Goal: Information Seeking & Learning: Learn about a topic

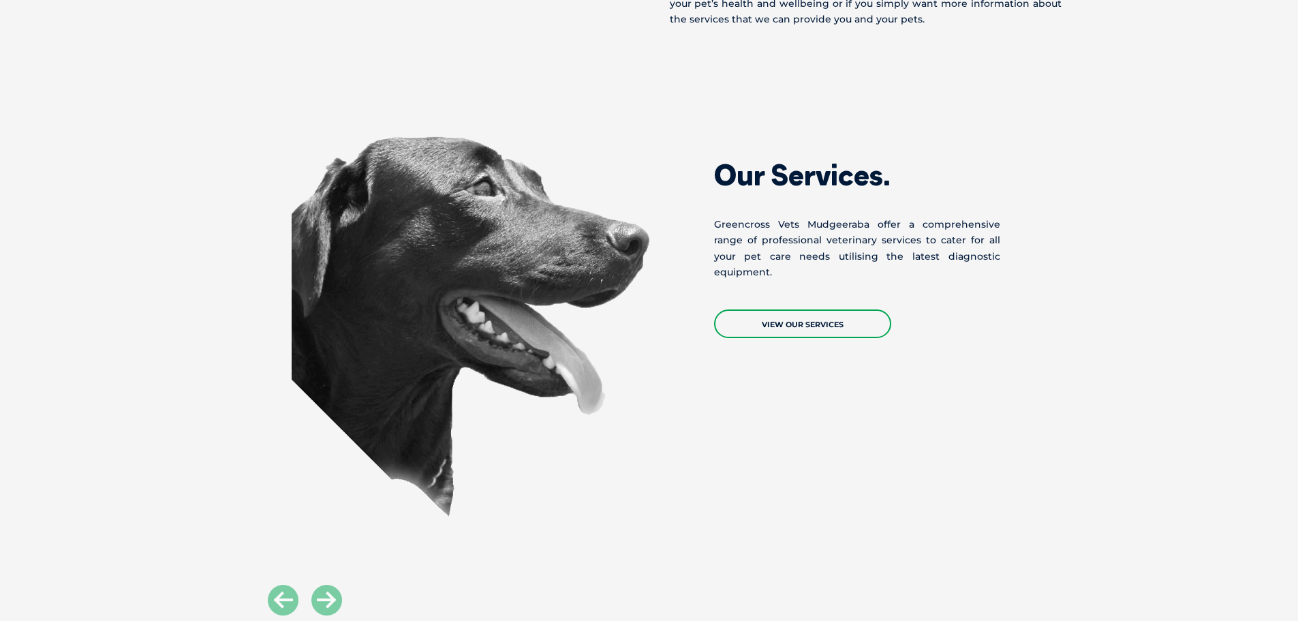
scroll to position [1158, 0]
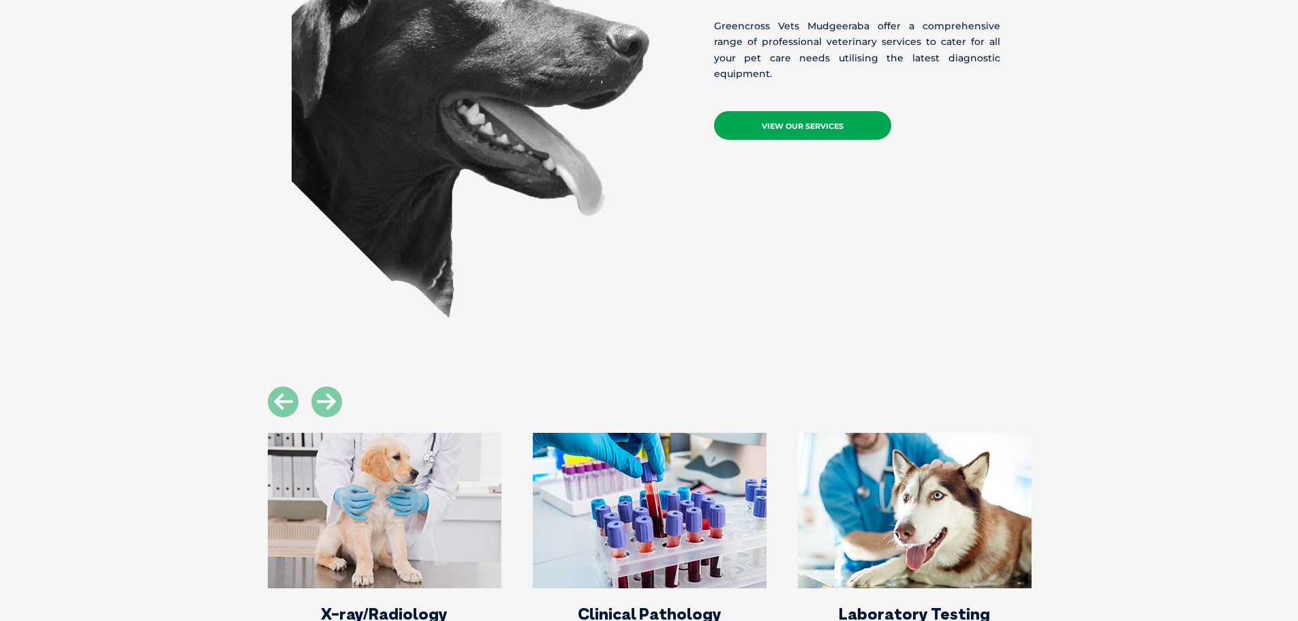
click at [793, 111] on link "View Our Services" at bounding box center [802, 125] width 177 height 29
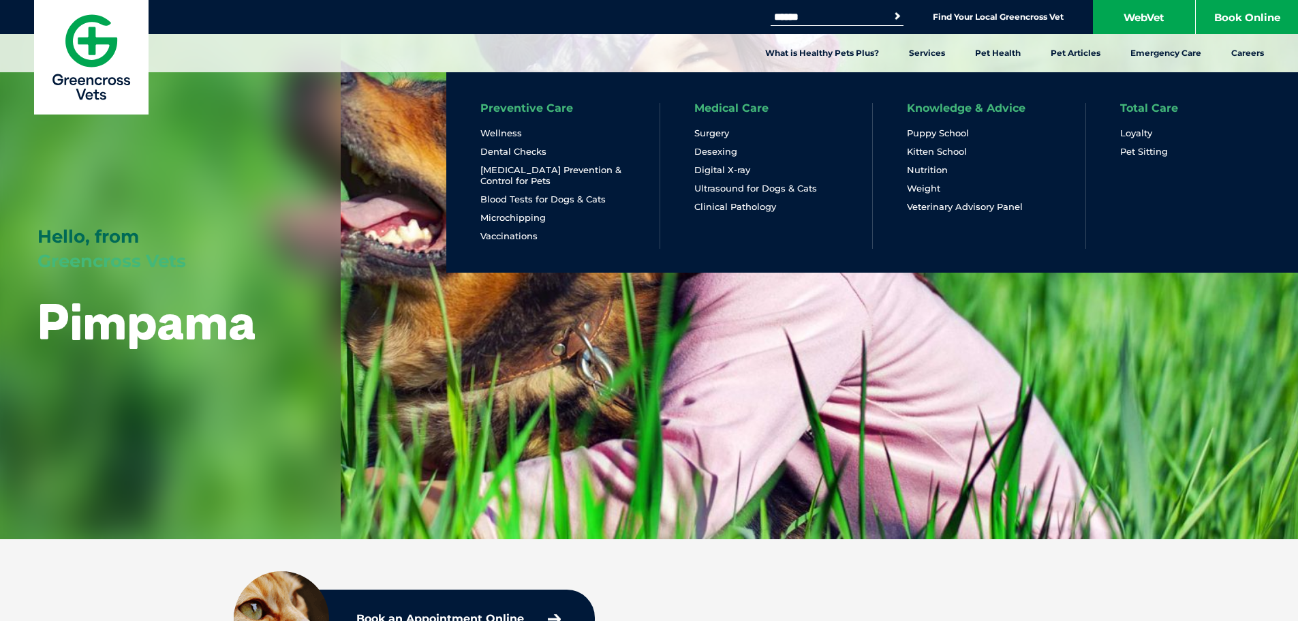
click at [745, 106] on link "Medical Care" at bounding box center [731, 108] width 74 height 11
click at [739, 109] on link "Medical Care" at bounding box center [731, 108] width 74 height 11
click at [734, 173] on link "Digital X-ray" at bounding box center [722, 170] width 56 height 12
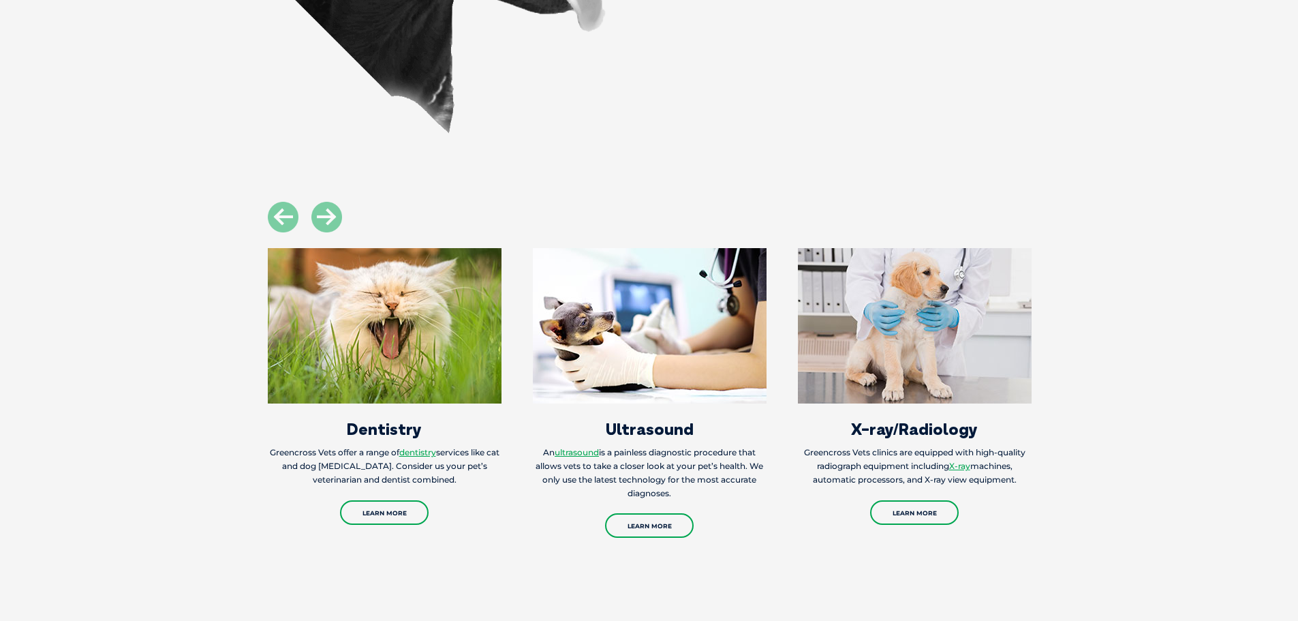
scroll to position [1226, 0]
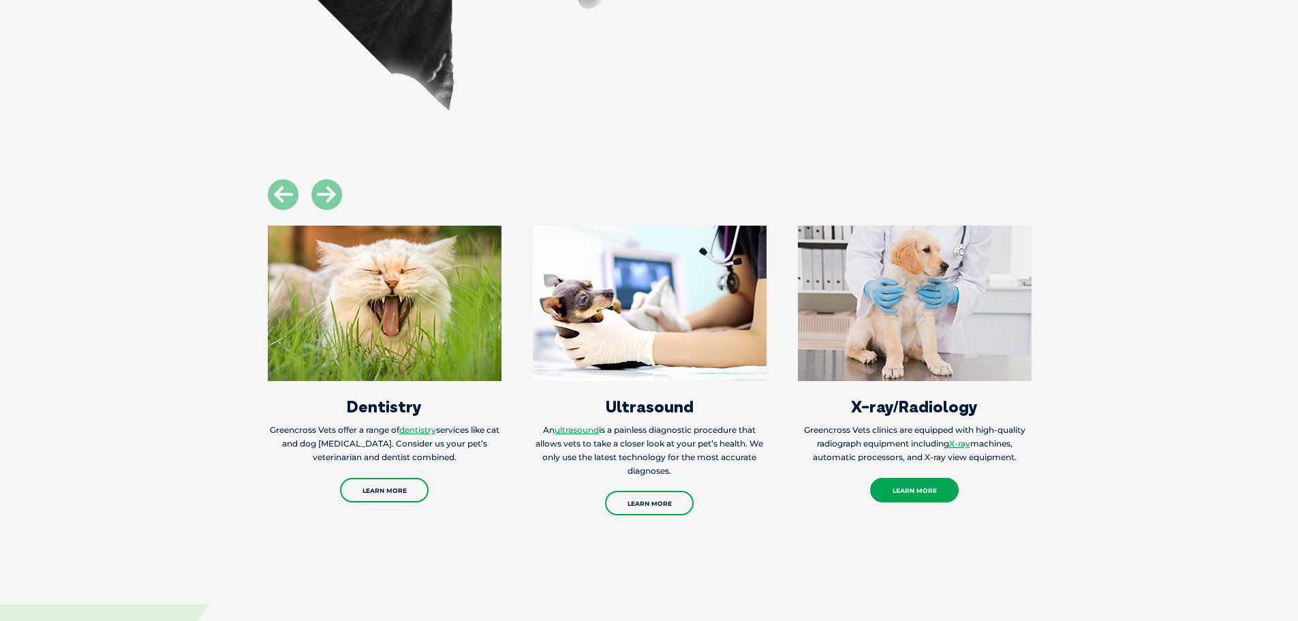
click at [914, 484] on link "Learn More" at bounding box center [914, 490] width 89 height 25
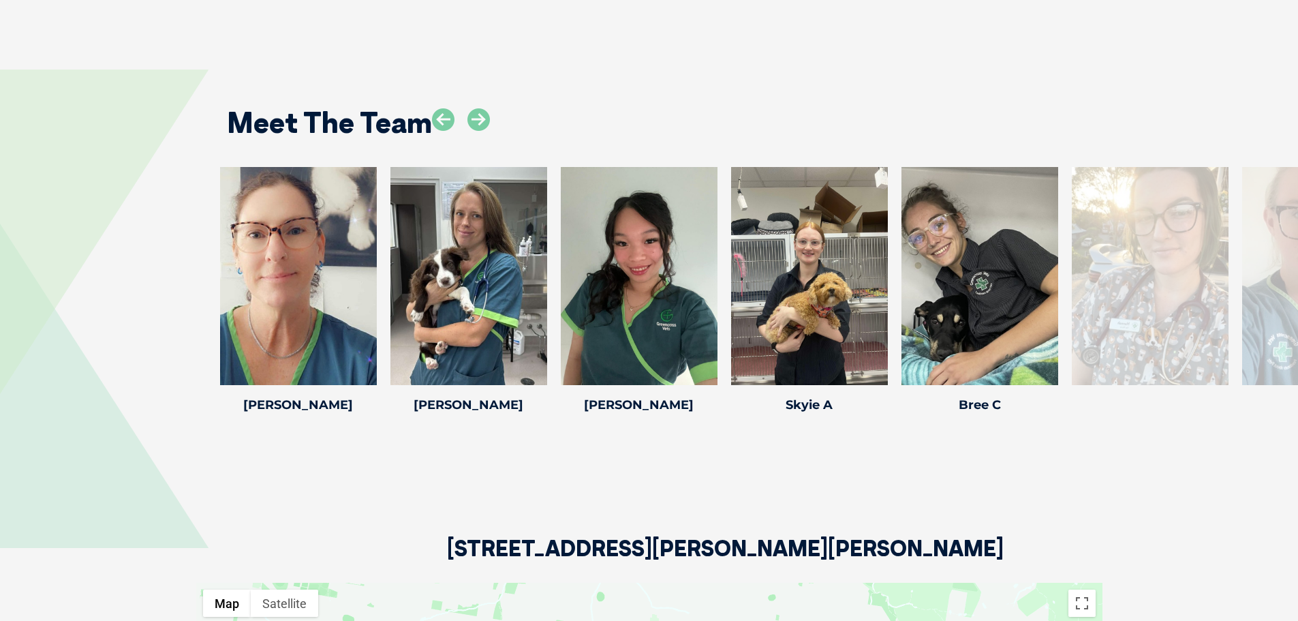
scroll to position [1976, 0]
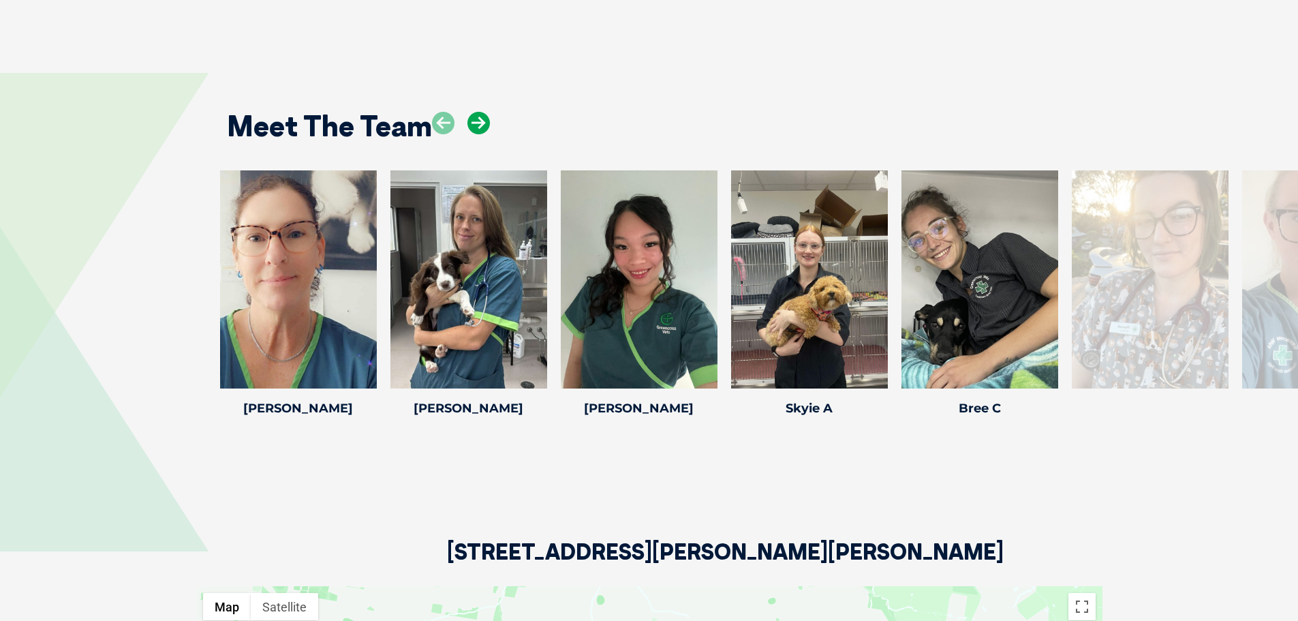
click at [482, 117] on icon at bounding box center [478, 123] width 22 height 22
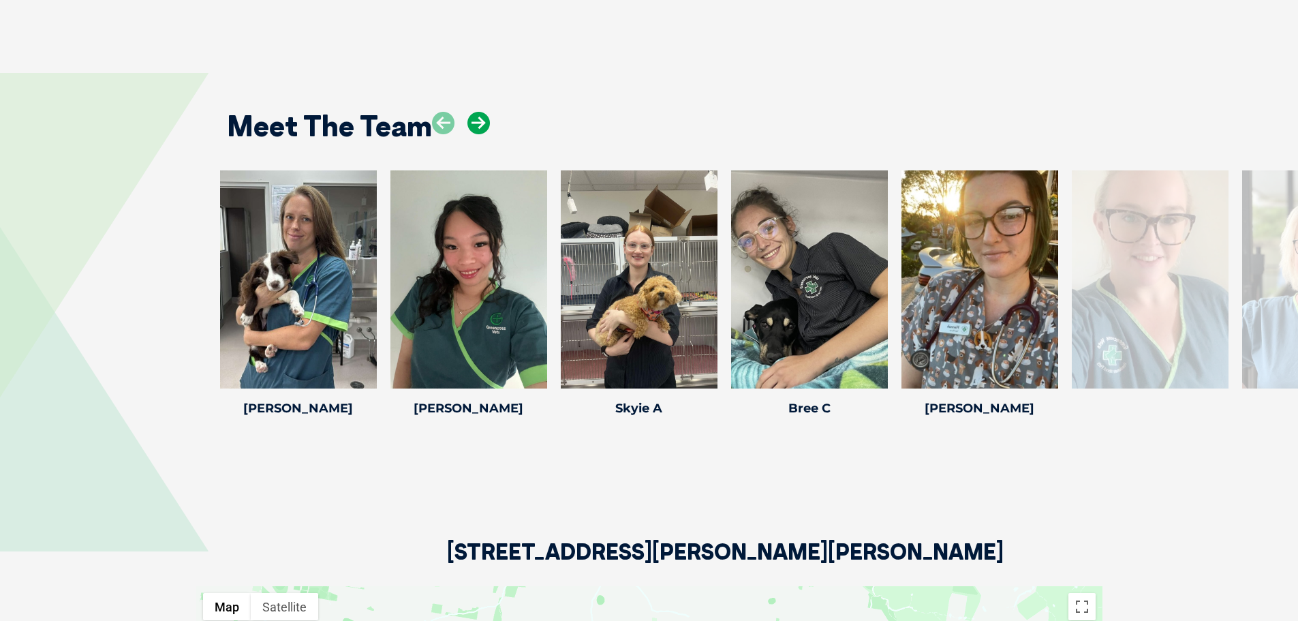
click at [482, 117] on icon at bounding box center [478, 123] width 22 height 22
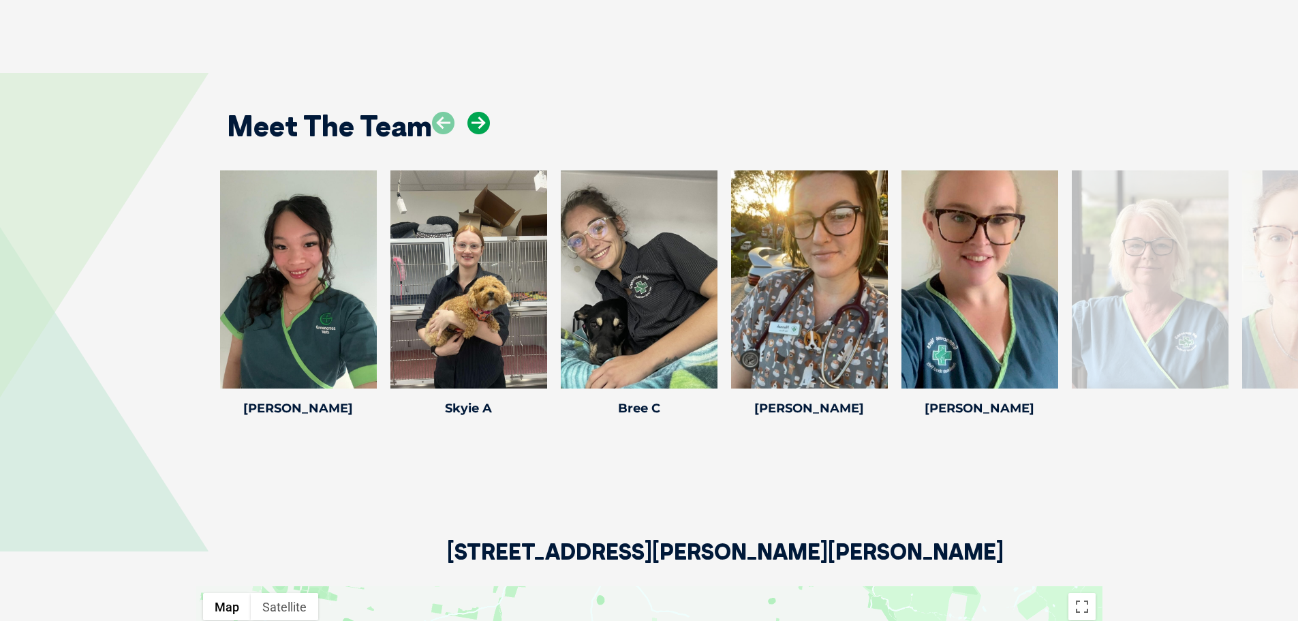
click at [482, 117] on icon at bounding box center [478, 123] width 22 height 22
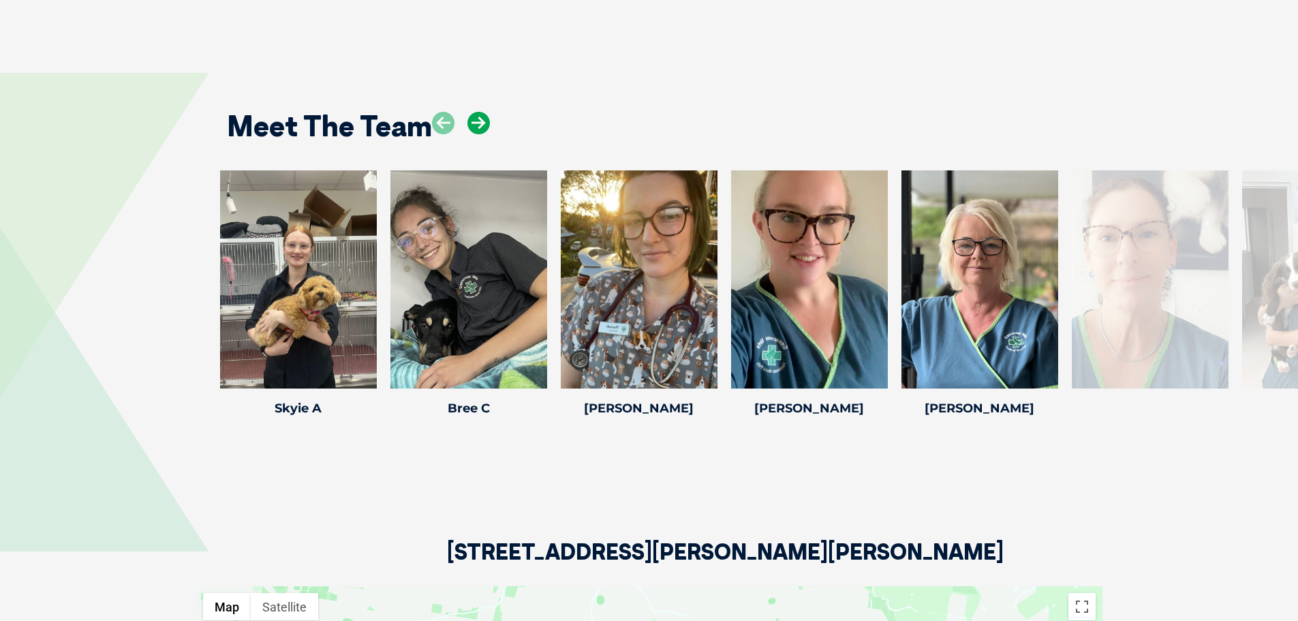
click at [482, 117] on icon at bounding box center [478, 123] width 22 height 22
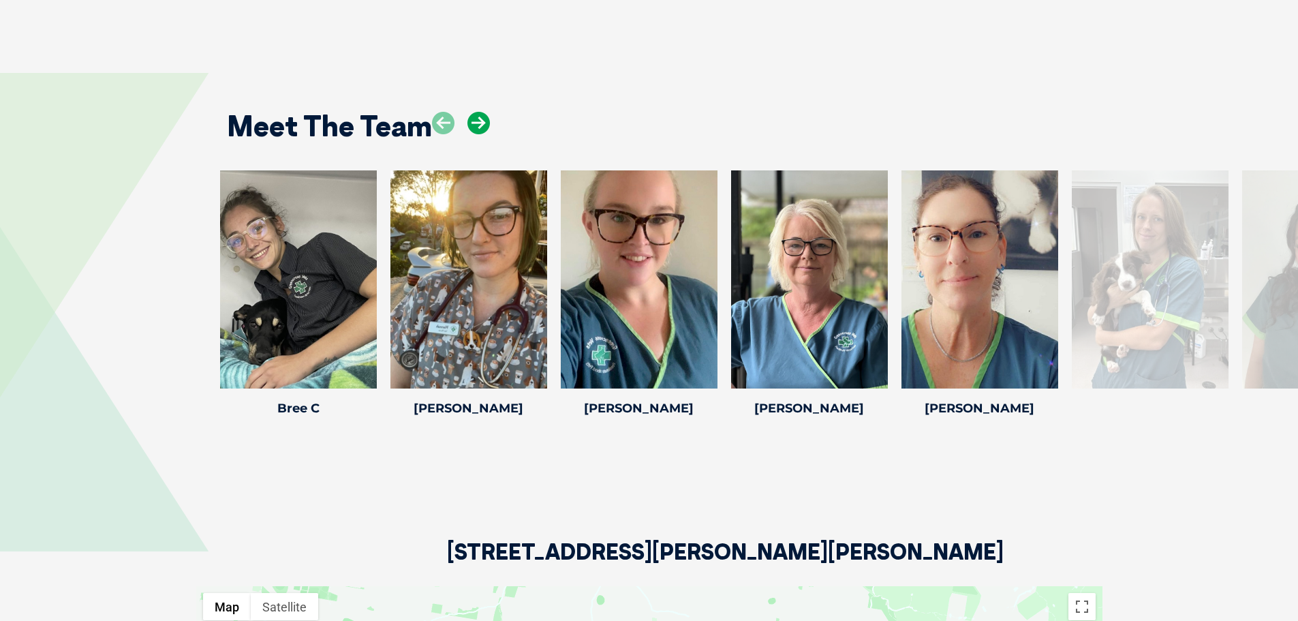
click at [482, 117] on icon at bounding box center [478, 123] width 22 height 22
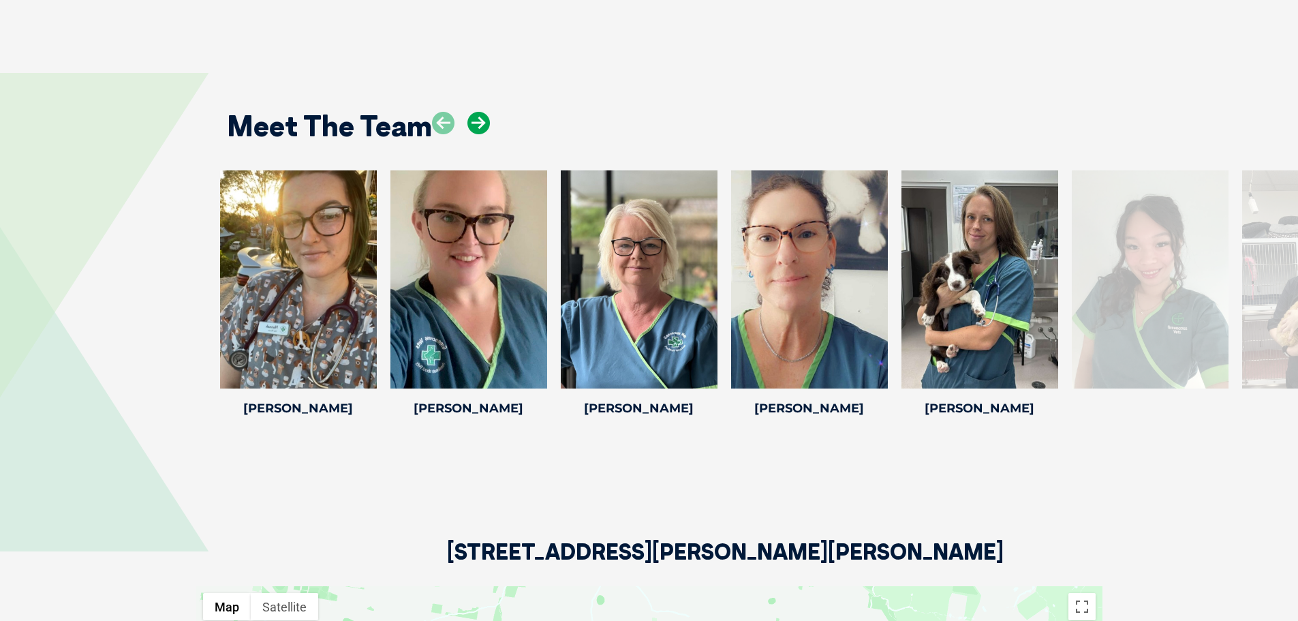
click at [482, 117] on icon at bounding box center [478, 123] width 22 height 22
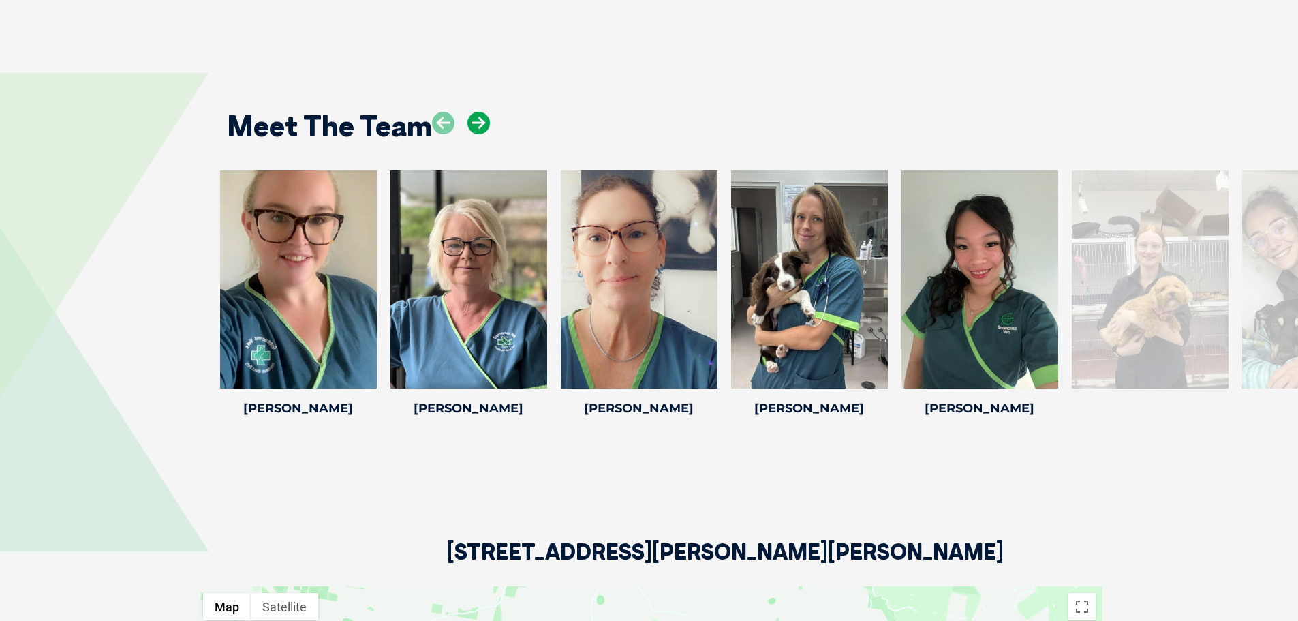
click at [482, 117] on icon at bounding box center [478, 123] width 22 height 22
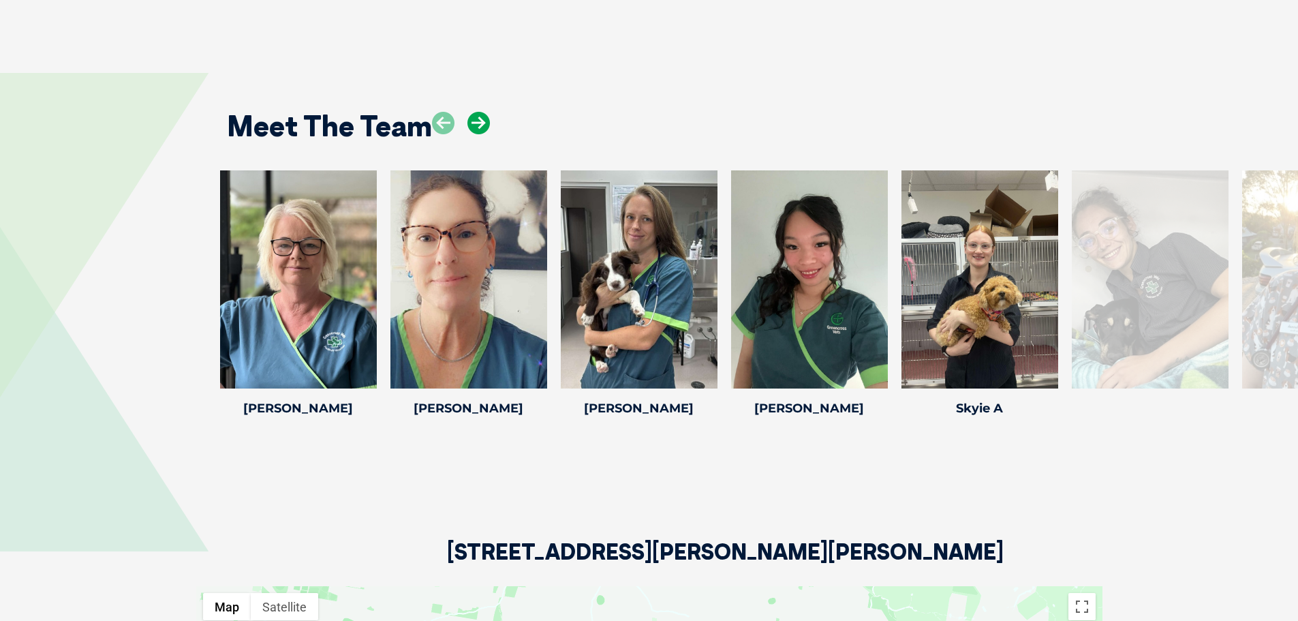
click at [482, 117] on icon at bounding box center [478, 123] width 22 height 22
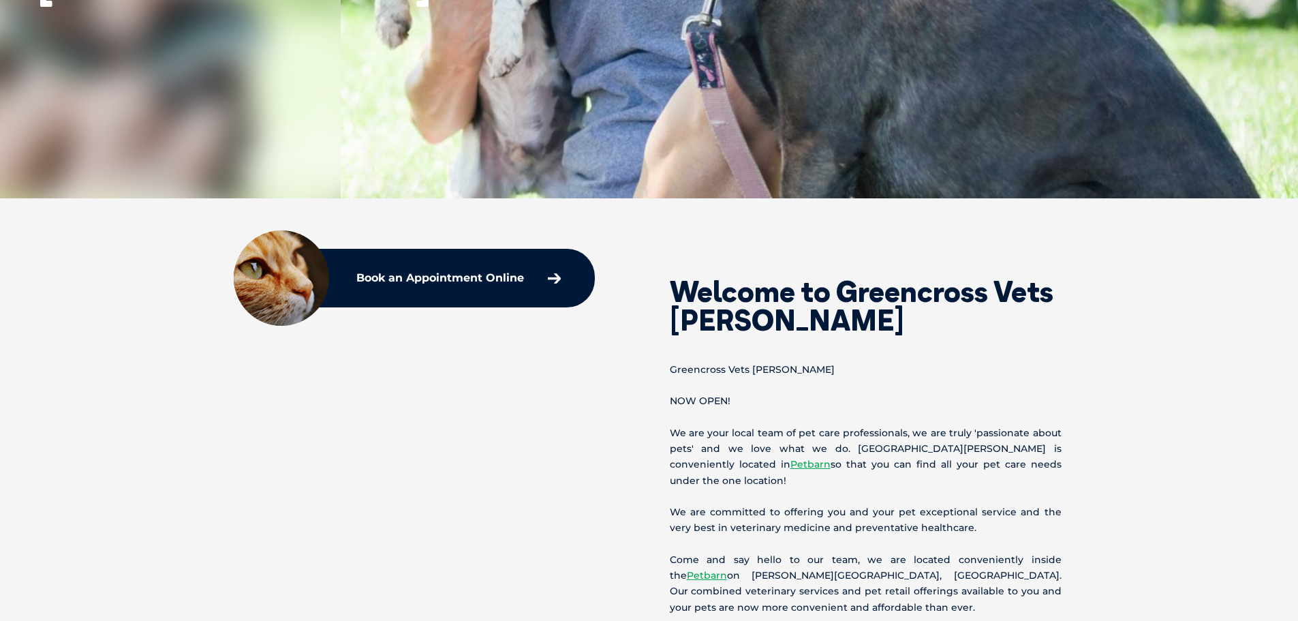
scroll to position [0, 0]
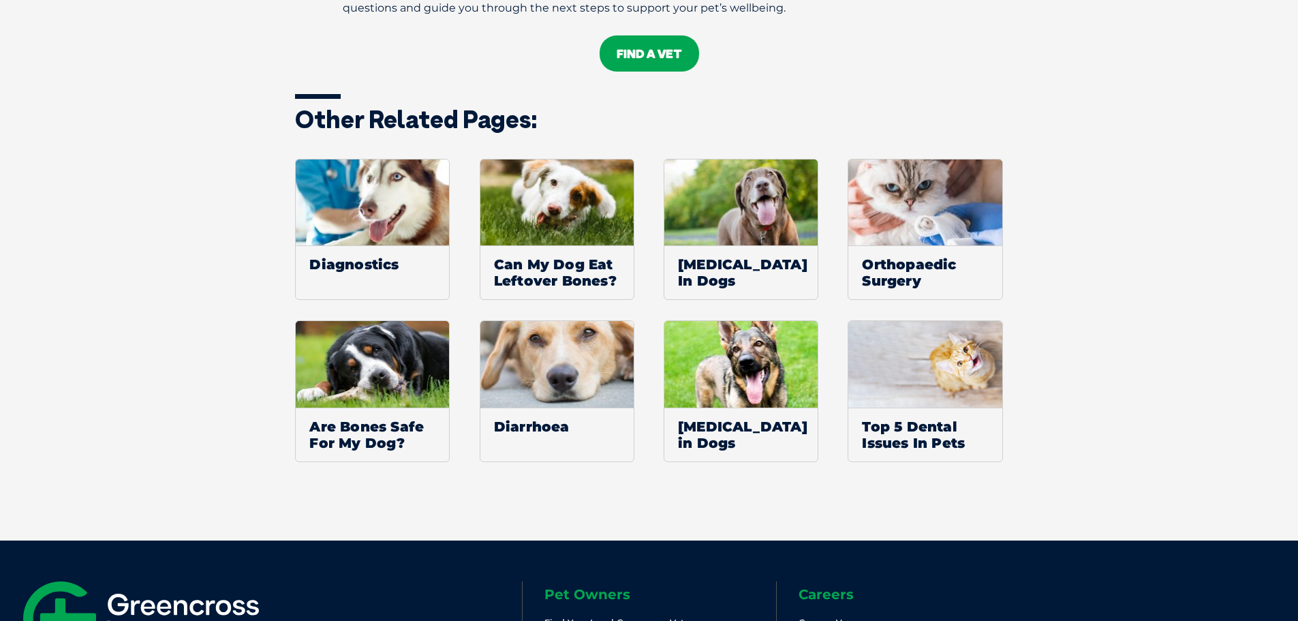
scroll to position [1703, 0]
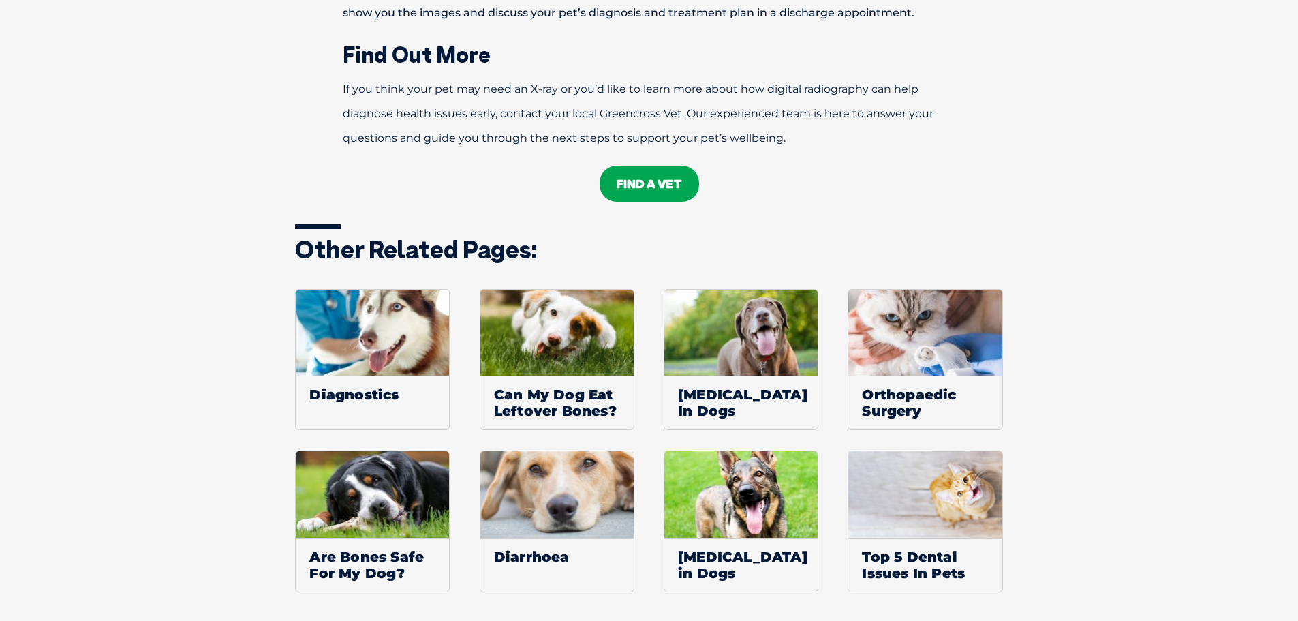
scroll to position [1567, 0]
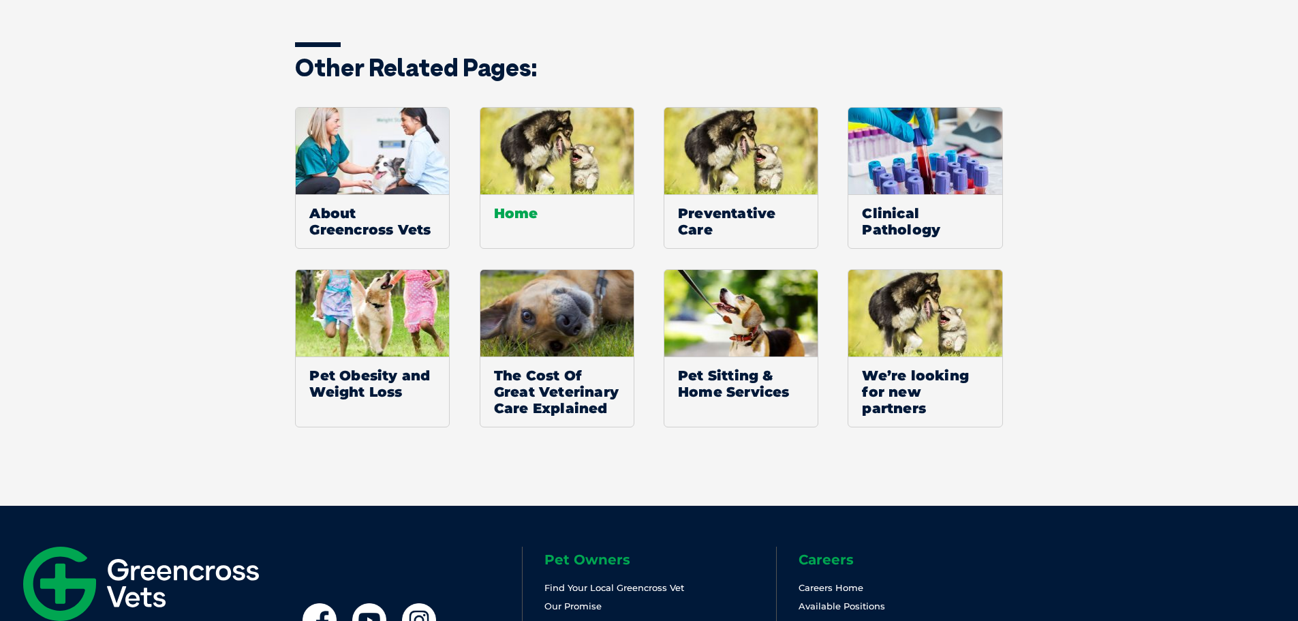
scroll to position [1282, 0]
